Goal: Transaction & Acquisition: Book appointment/travel/reservation

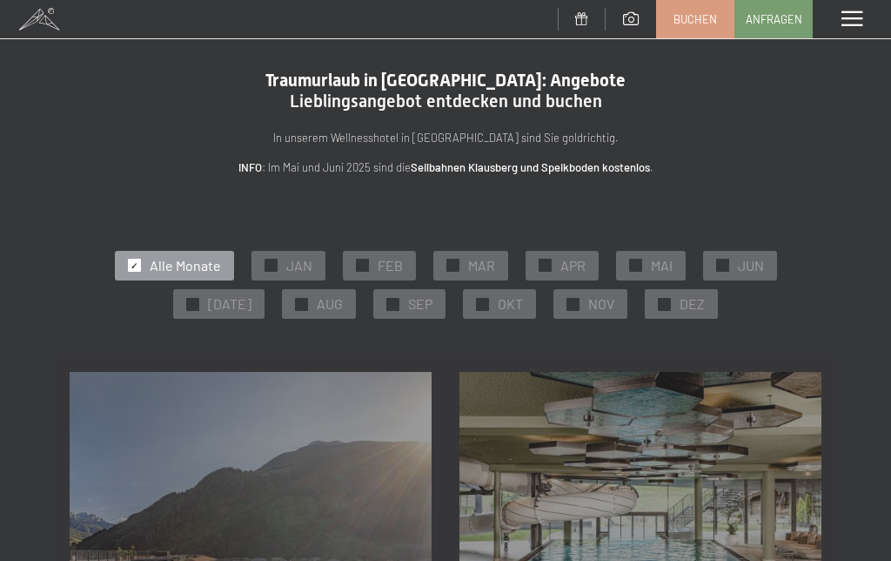
click at [507, 305] on span "OKT" at bounding box center [510, 303] width 25 height 19
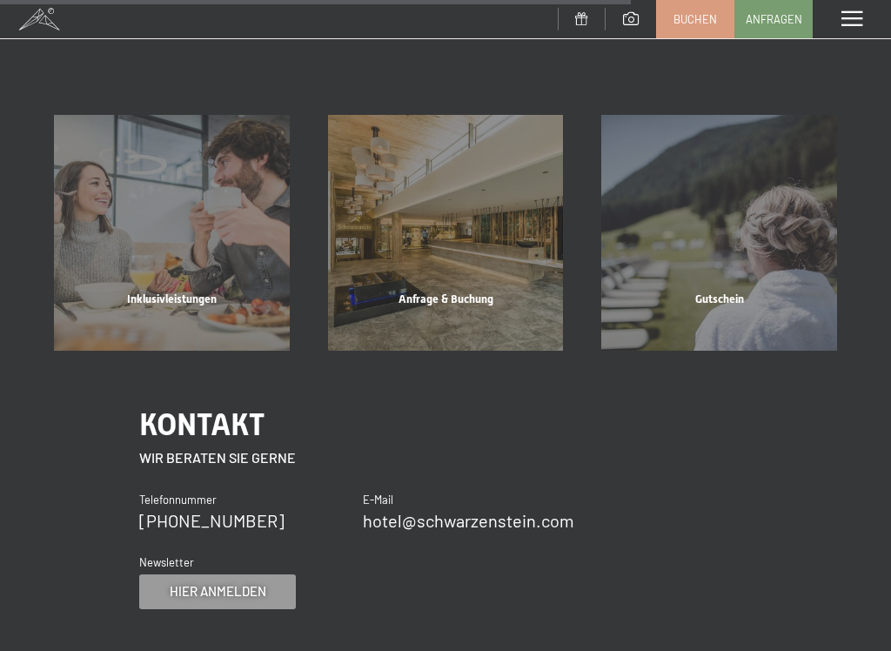
scroll to position [1128, 0]
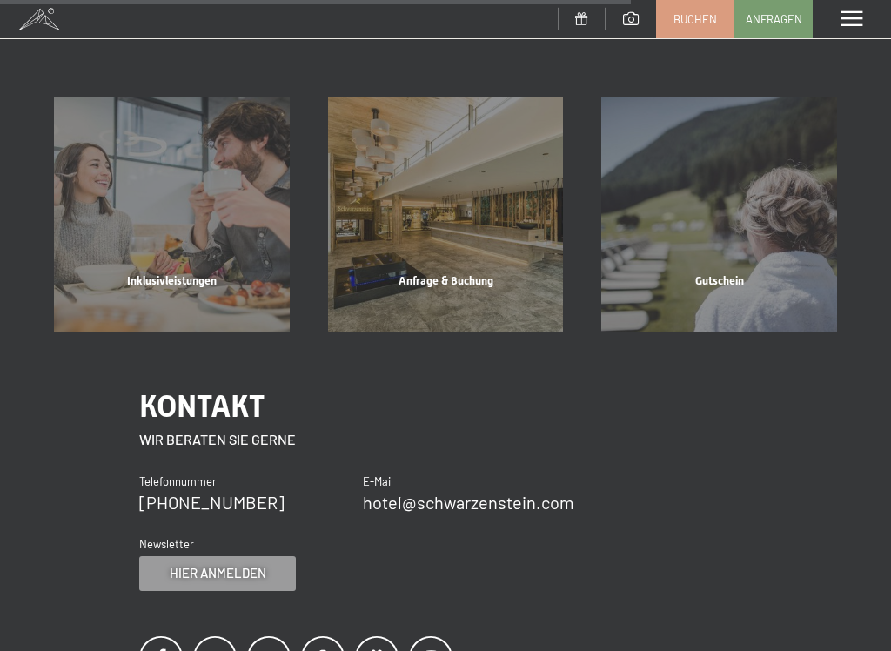
click at [209, 277] on div "Inklusivleistungen" at bounding box center [172, 302] width 274 height 59
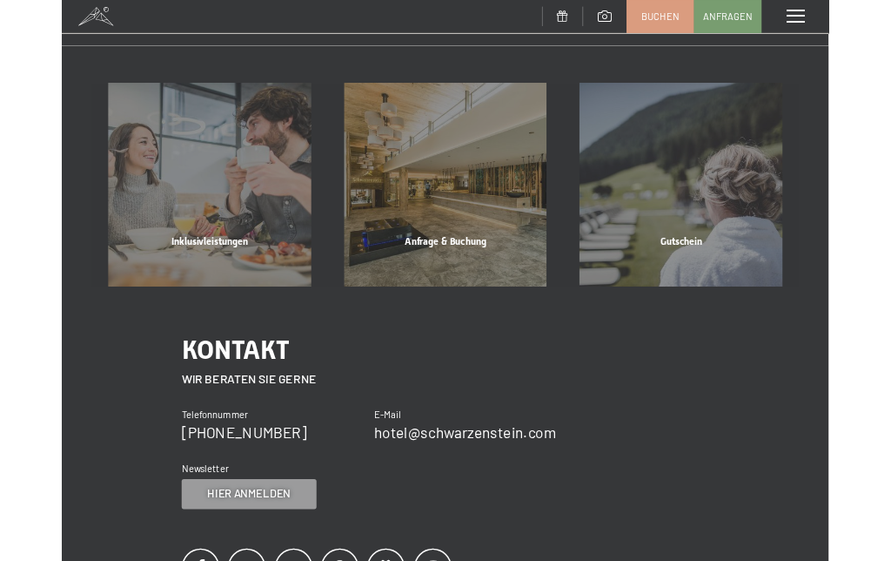
scroll to position [0, 0]
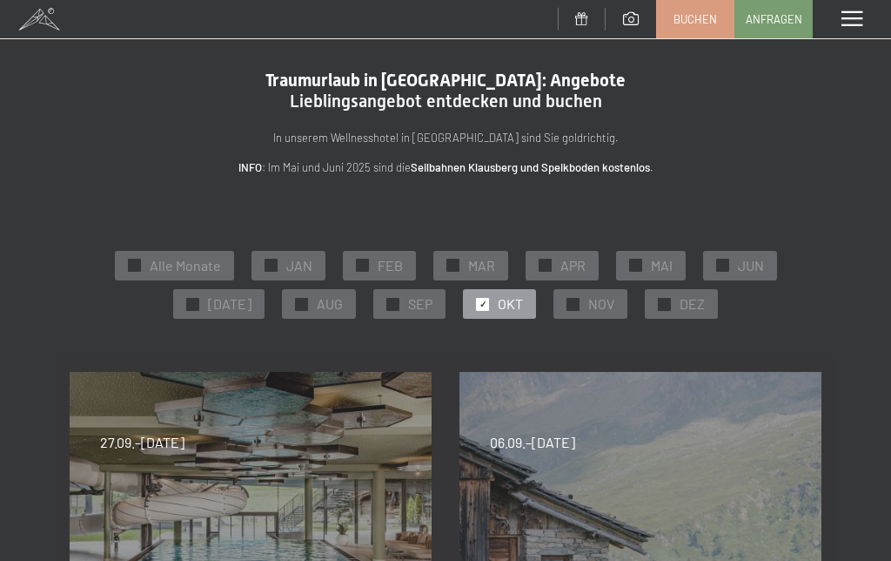
click at [859, 21] on span at bounding box center [852, 19] width 21 height 16
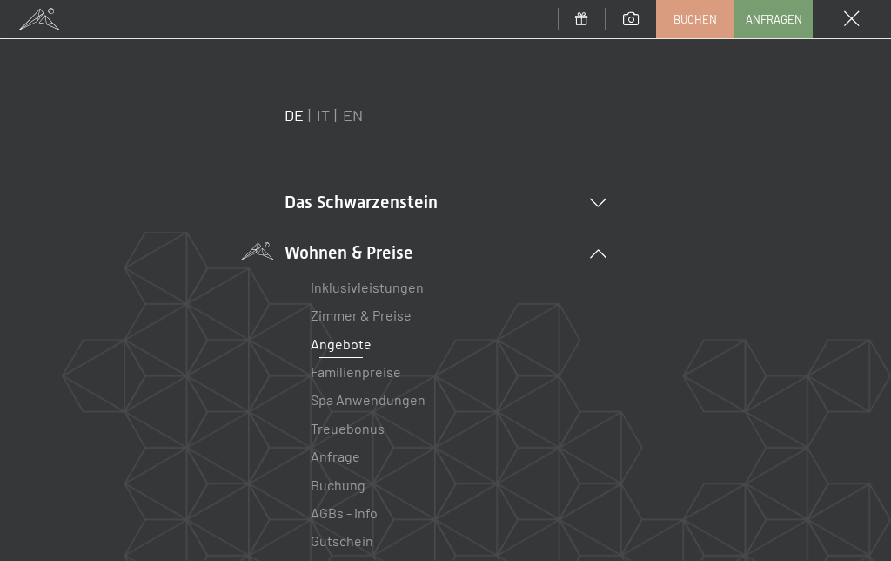
click at [391, 320] on link "Zimmer & Preise" at bounding box center [361, 314] width 101 height 17
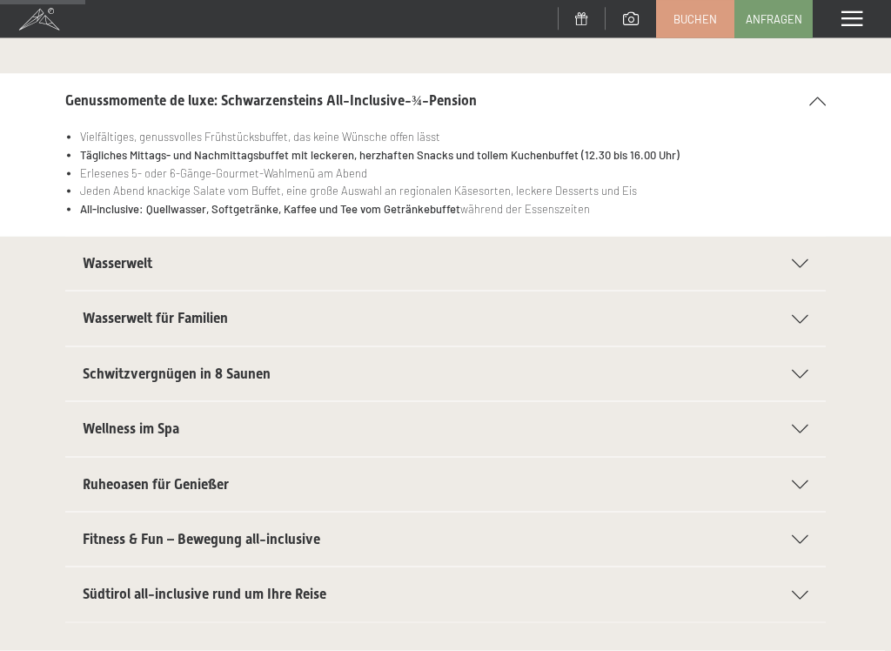
scroll to position [197, 0]
click at [808, 370] on icon at bounding box center [800, 373] width 17 height 9
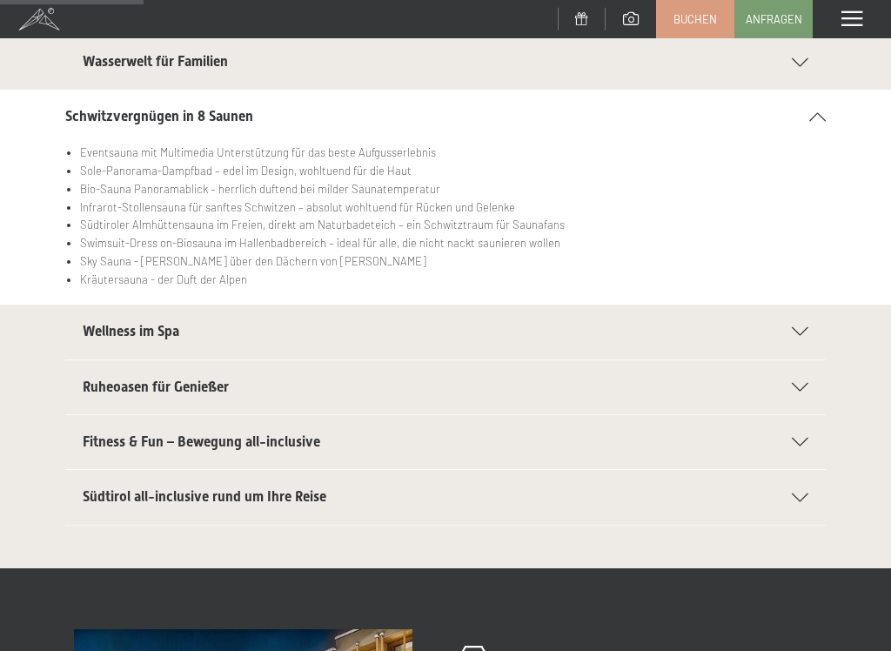
scroll to position [362, 0]
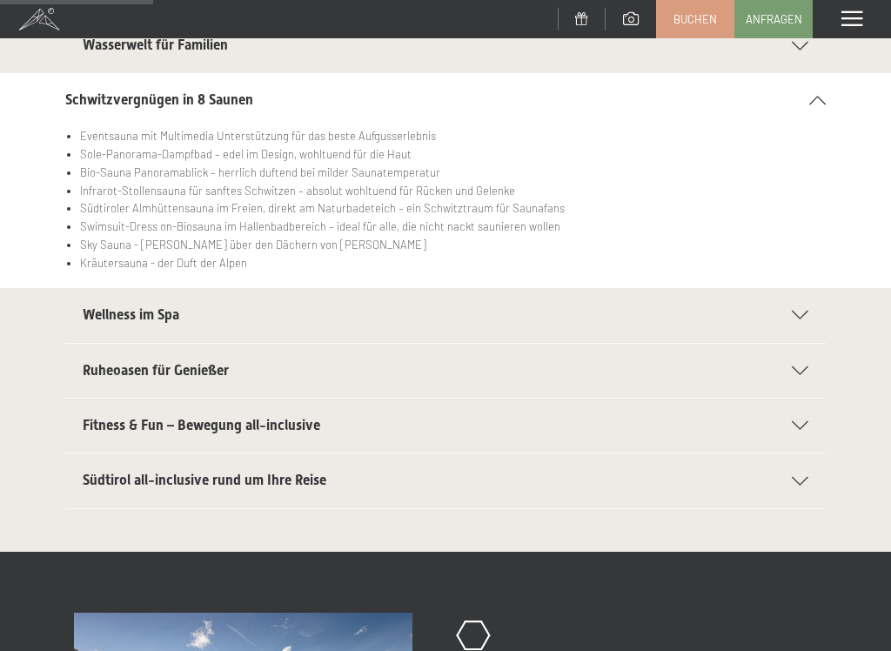
click at [797, 320] on div "Wellness im Spa" at bounding box center [446, 315] width 726 height 54
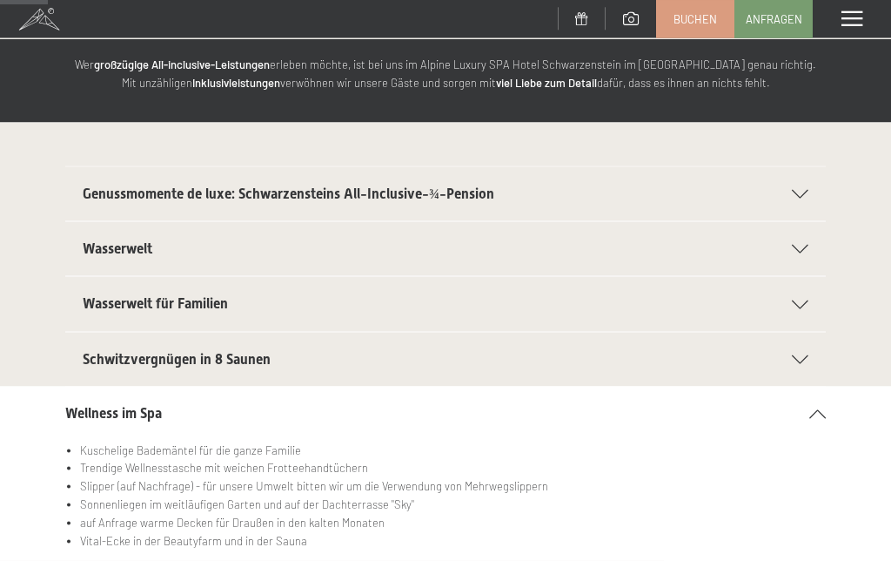
scroll to position [97, 0]
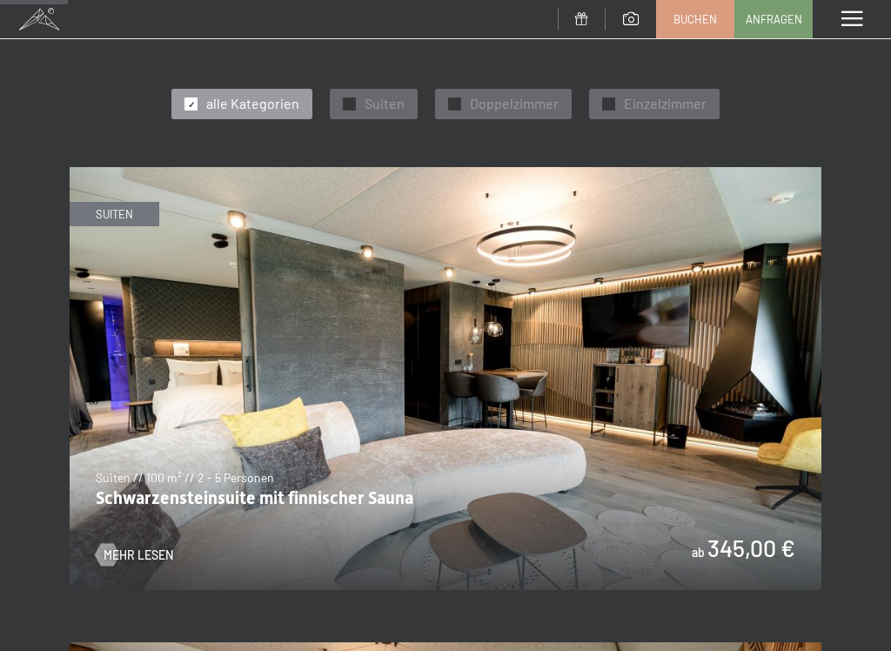
scroll to position [636, 0]
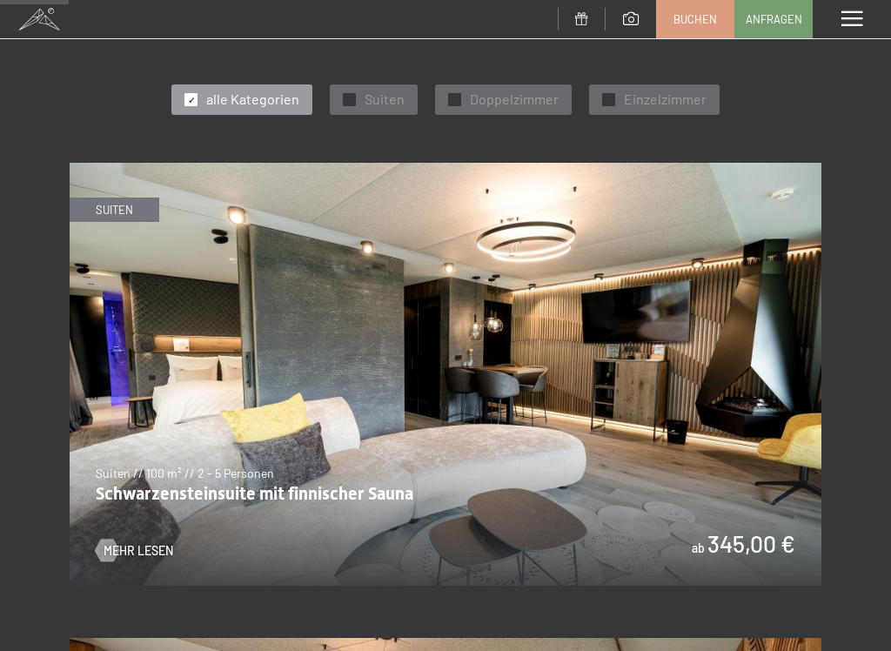
click at [528, 90] on span "Doppelzimmer" at bounding box center [514, 99] width 89 height 19
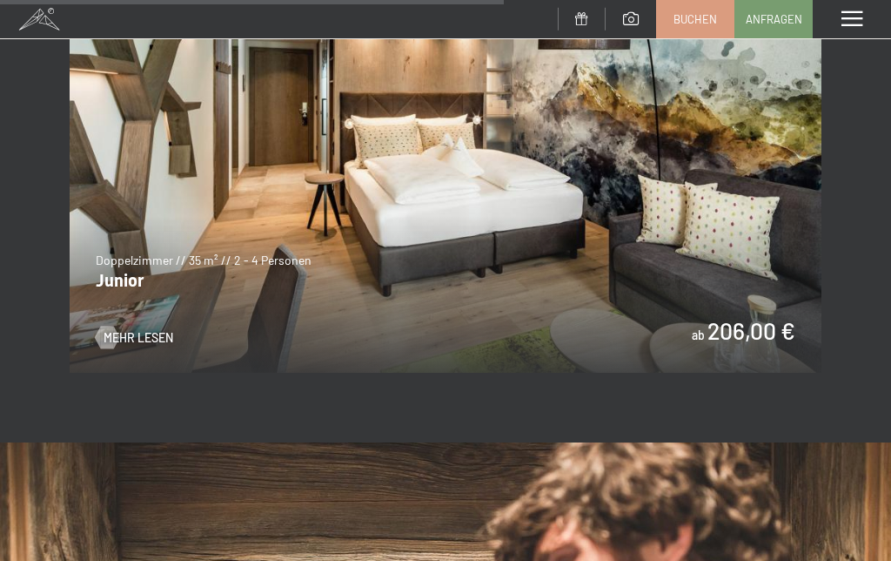
scroll to position [2275, 0]
click at [750, 299] on img at bounding box center [446, 161] width 752 height 423
